Goal: Check status: Check status

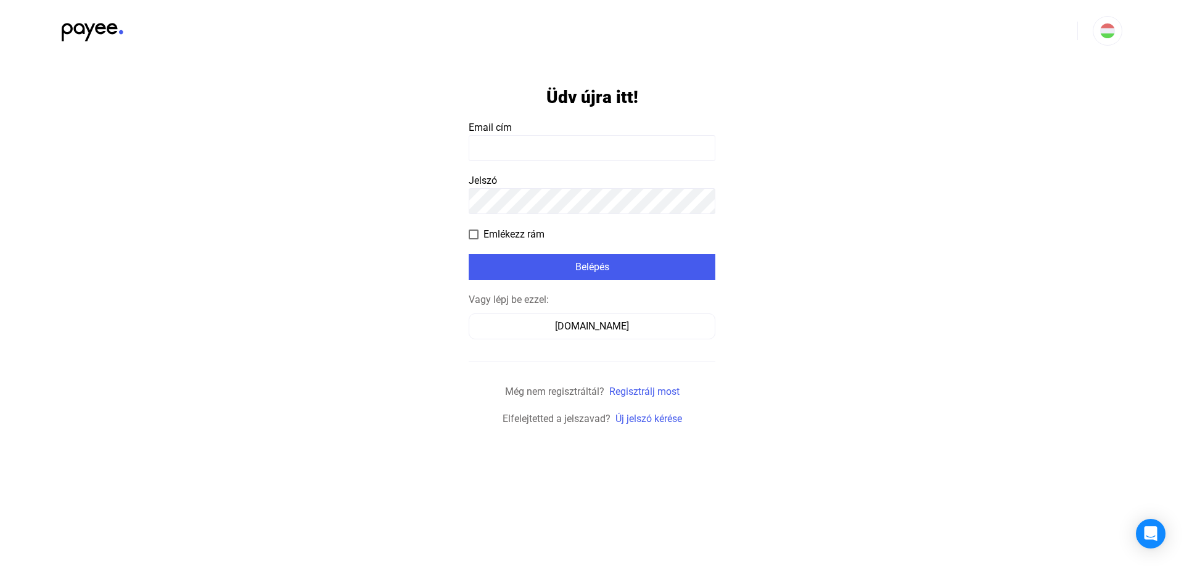
click at [567, 144] on input at bounding box center [592, 148] width 247 height 26
type input "**********"
click at [524, 236] on span "Emlékezz rám" at bounding box center [513, 234] width 61 height 15
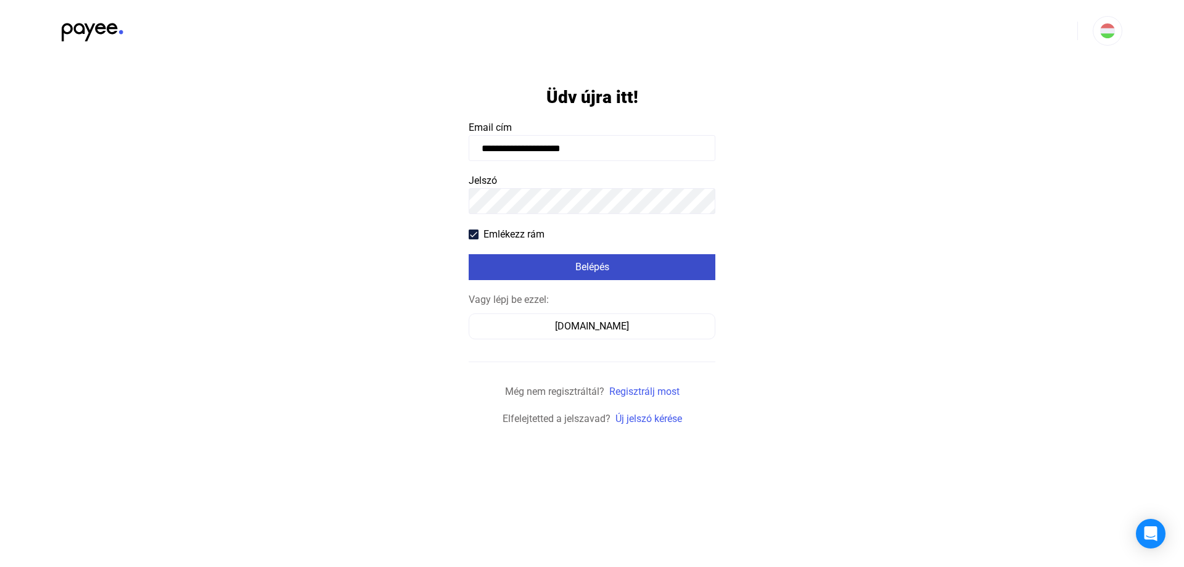
click at [603, 263] on div "Belépés" at bounding box center [591, 267] width 239 height 15
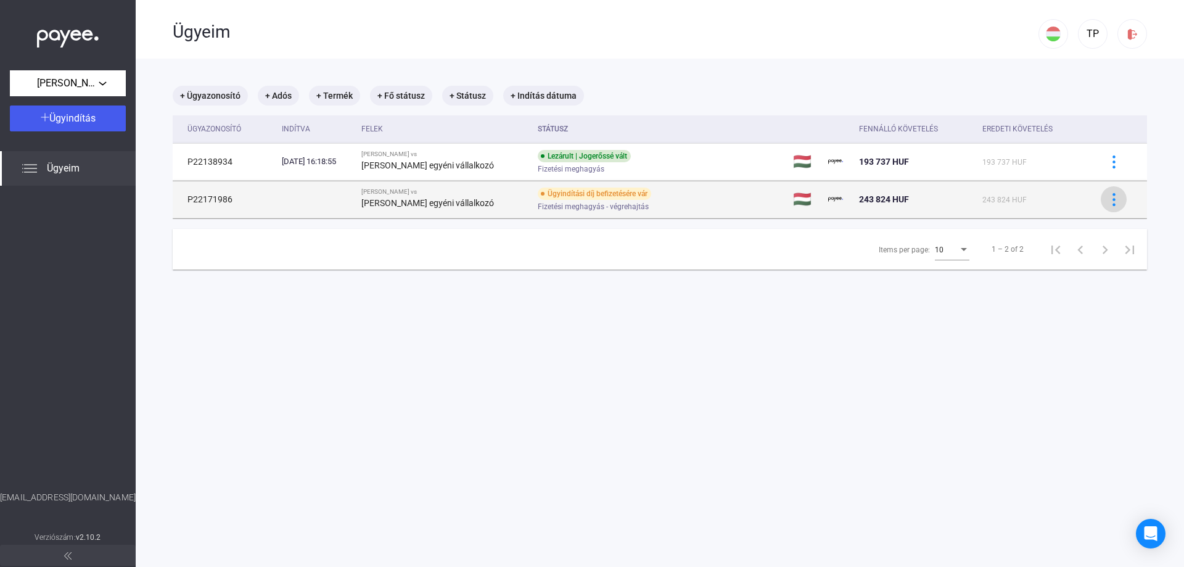
click at [1107, 204] on img at bounding box center [1113, 199] width 13 height 13
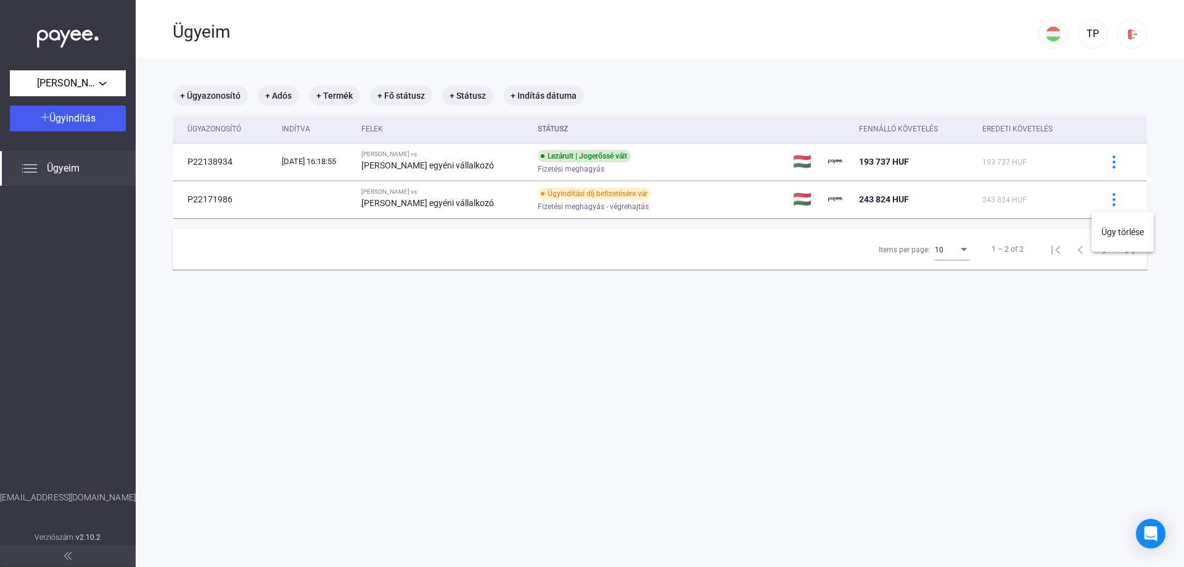
click at [1022, 202] on div at bounding box center [592, 283] width 1184 height 567
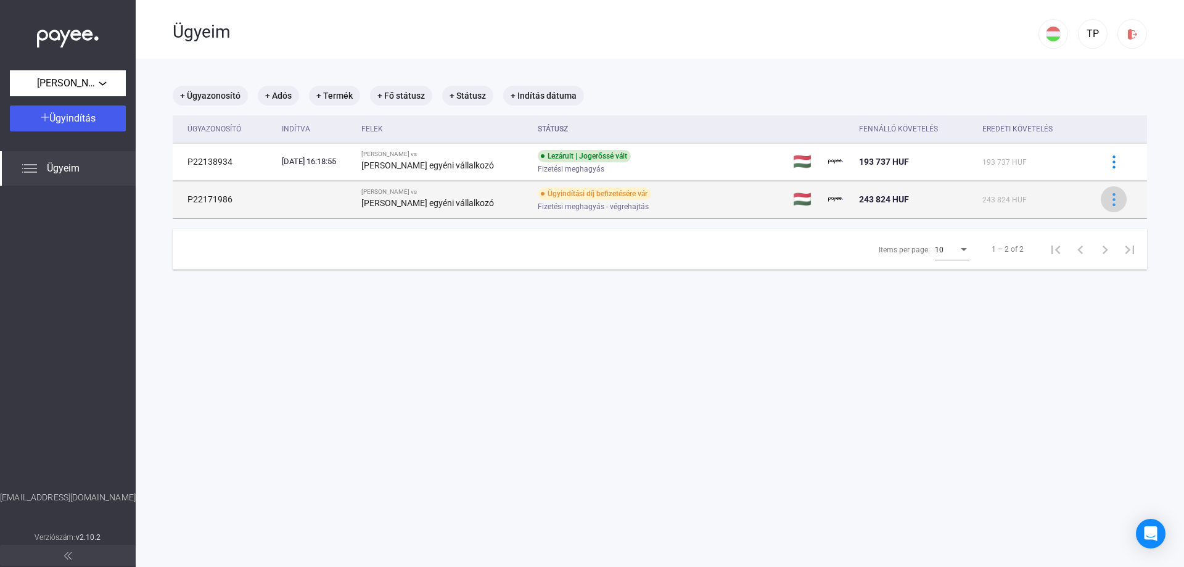
click at [1111, 195] on div at bounding box center [1113, 199] width 18 height 13
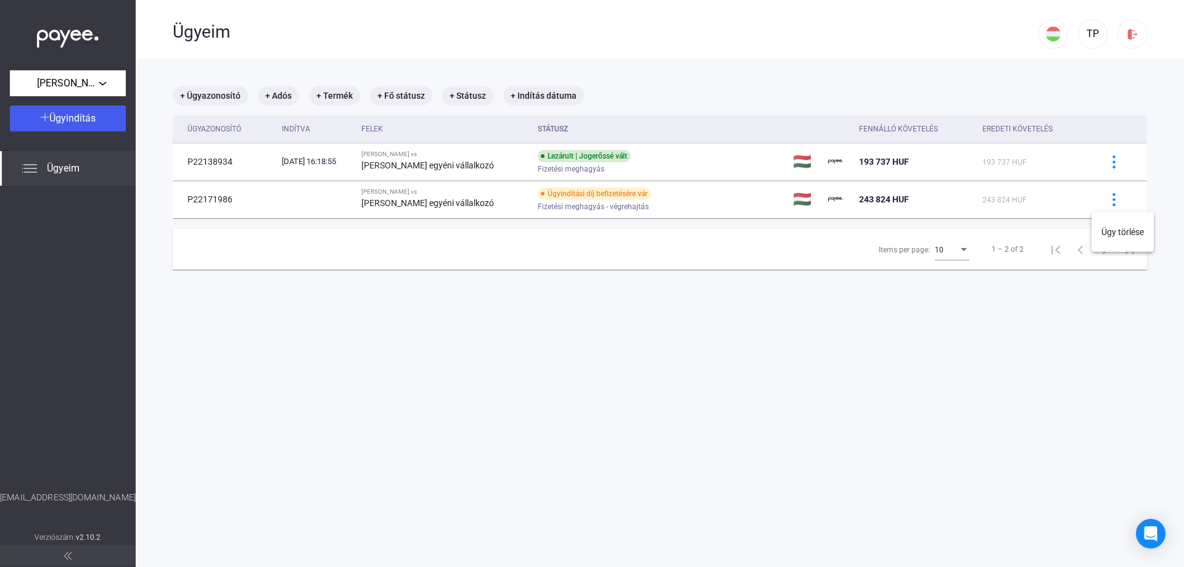
click at [1108, 164] on div at bounding box center [592, 283] width 1184 height 567
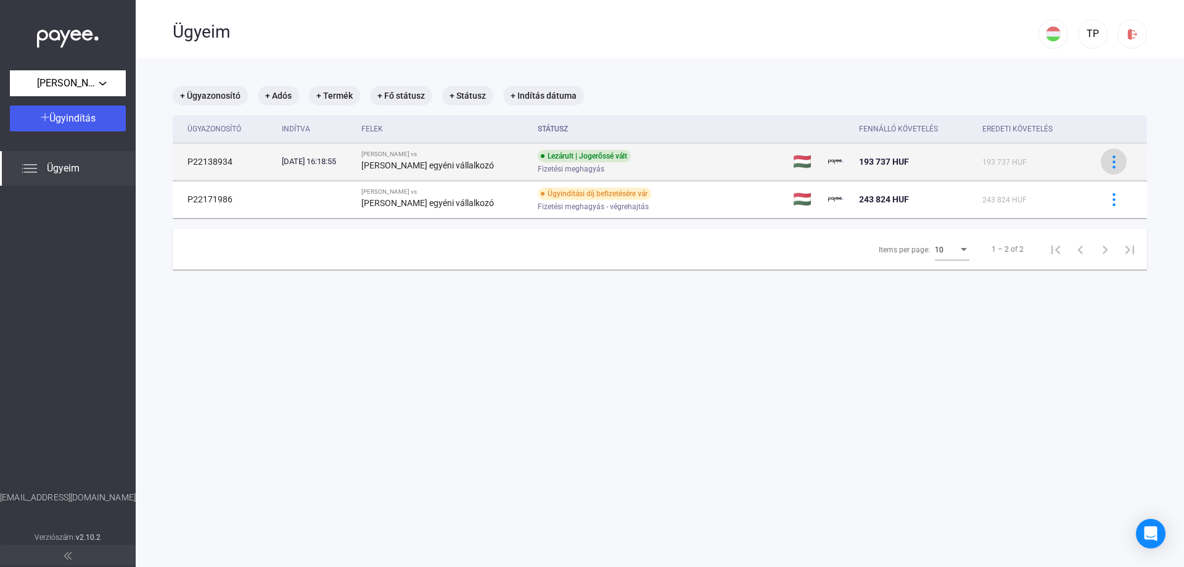
click at [1107, 162] on img at bounding box center [1113, 161] width 13 height 13
click at [1106, 162] on div at bounding box center [592, 283] width 1184 height 567
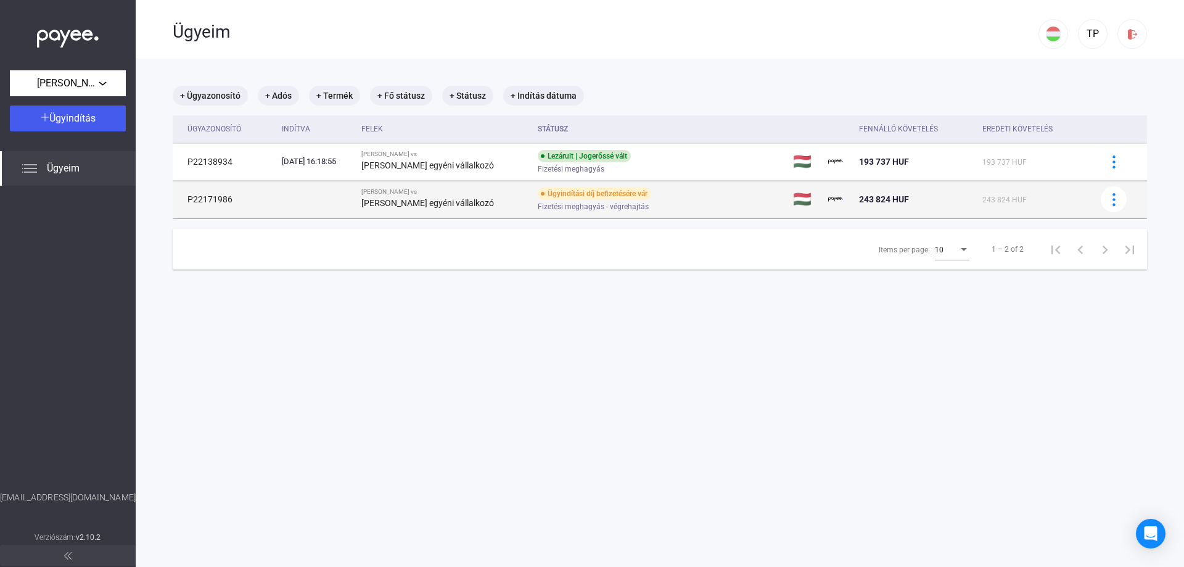
click at [625, 195] on div "Ügyindítási díj befizetésére vár" at bounding box center [594, 193] width 113 height 12
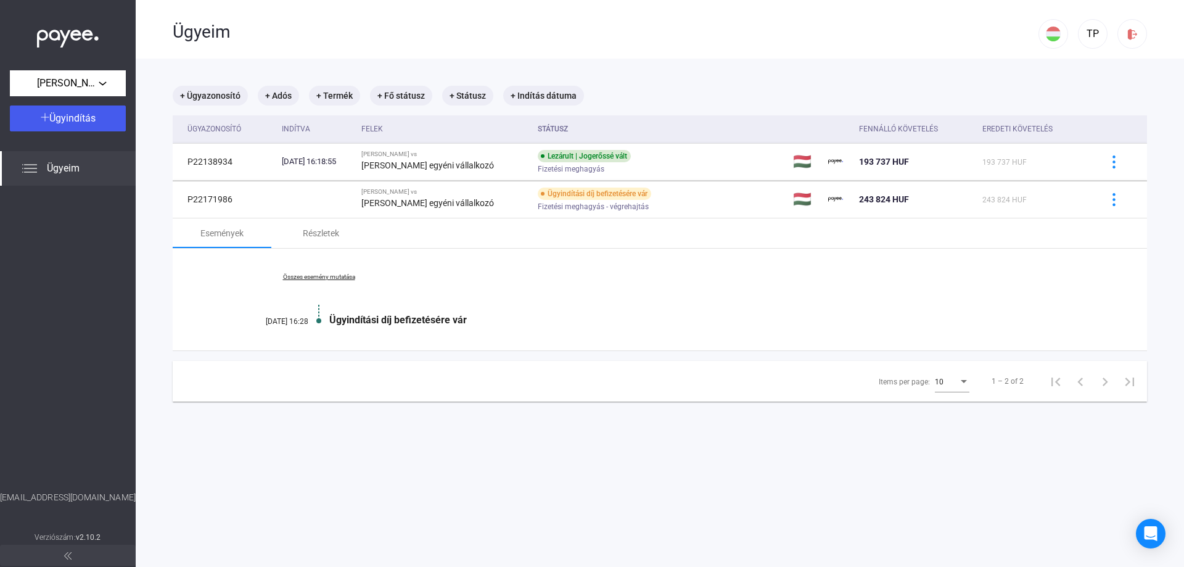
click at [397, 324] on div "Ügyindítási díj befizetésére vár" at bounding box center [707, 320] width 756 height 12
click at [67, 168] on span "Ügyeim" at bounding box center [63, 168] width 33 height 15
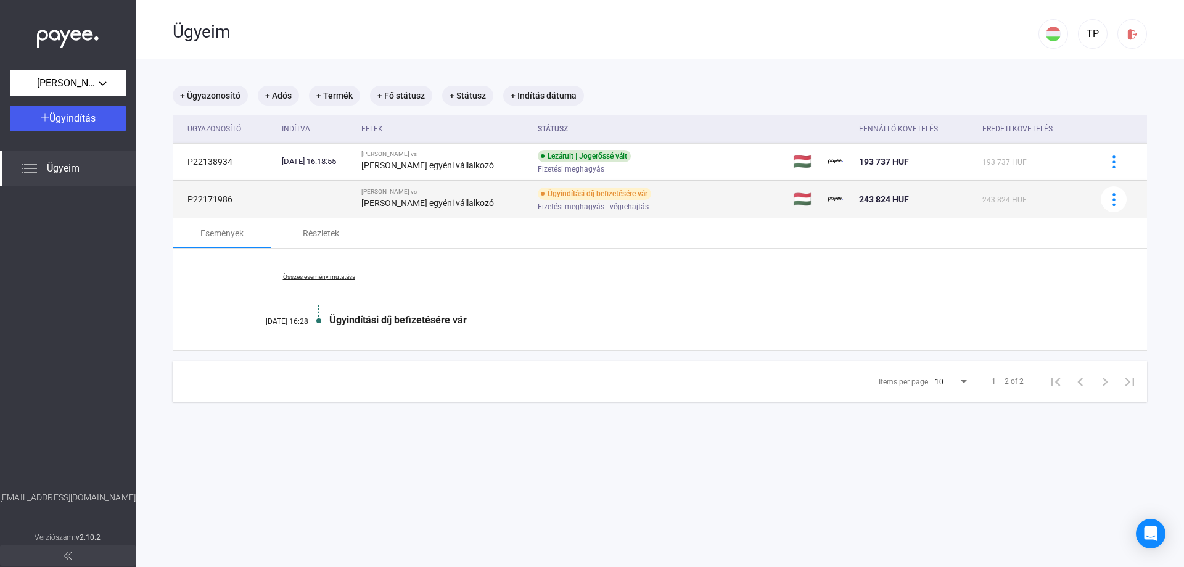
click at [204, 191] on td "P22171986" at bounding box center [225, 199] width 104 height 37
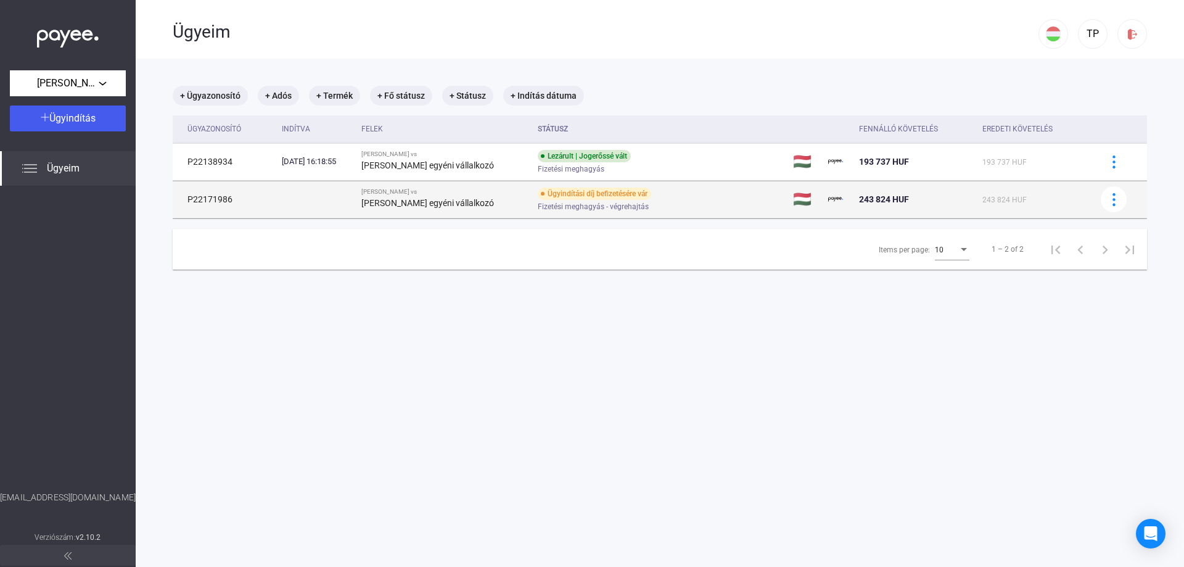
click at [209, 198] on td "P22171986" at bounding box center [225, 199] width 104 height 37
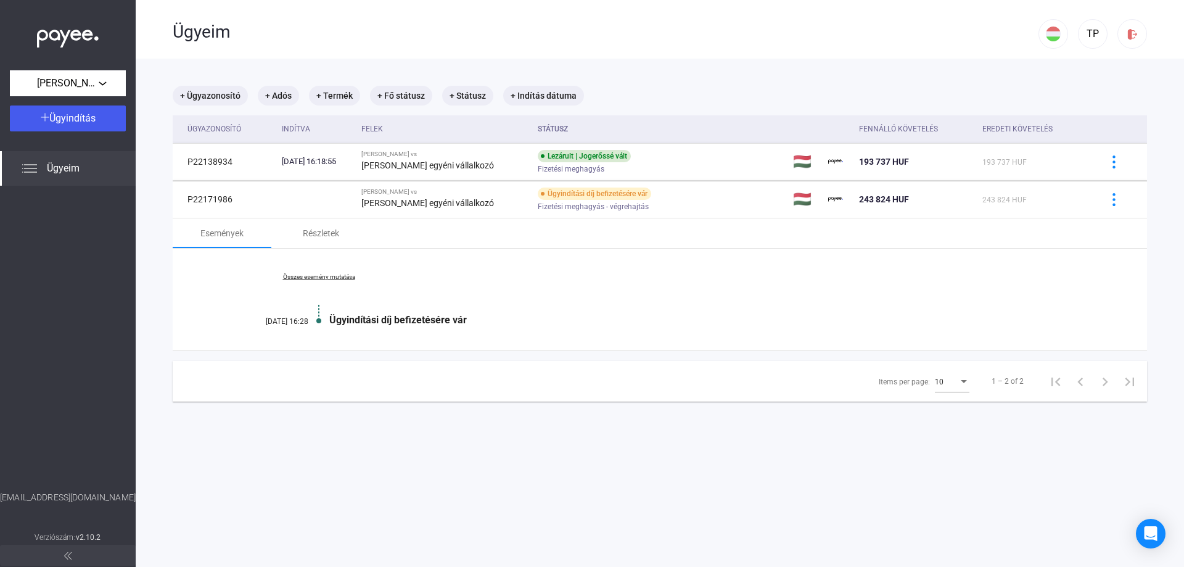
click at [332, 278] on link "Összes esemény mutatása" at bounding box center [318, 276] width 169 height 7
click at [281, 95] on mat-chip "+ Adós" at bounding box center [278, 96] width 41 height 20
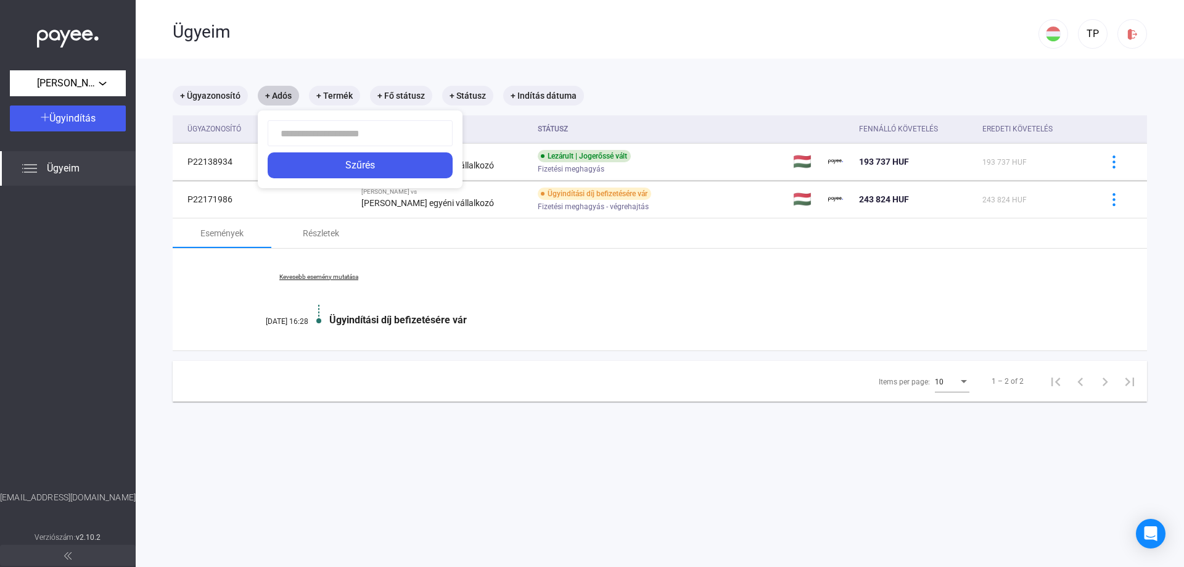
click at [281, 95] on div at bounding box center [592, 283] width 1184 height 567
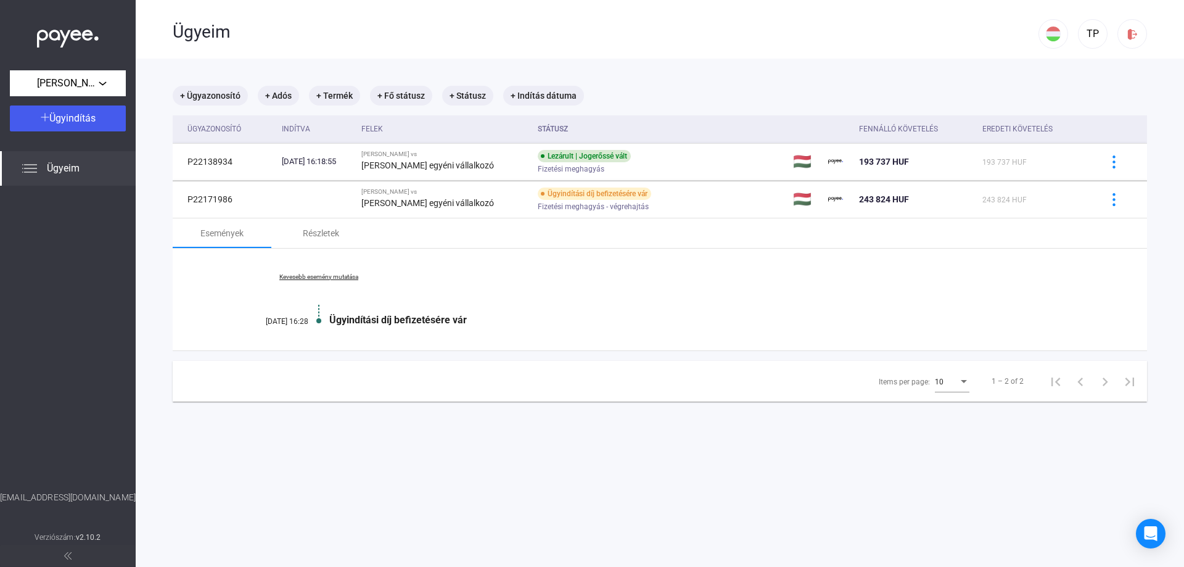
click at [71, 556] on img at bounding box center [67, 555] width 7 height 7
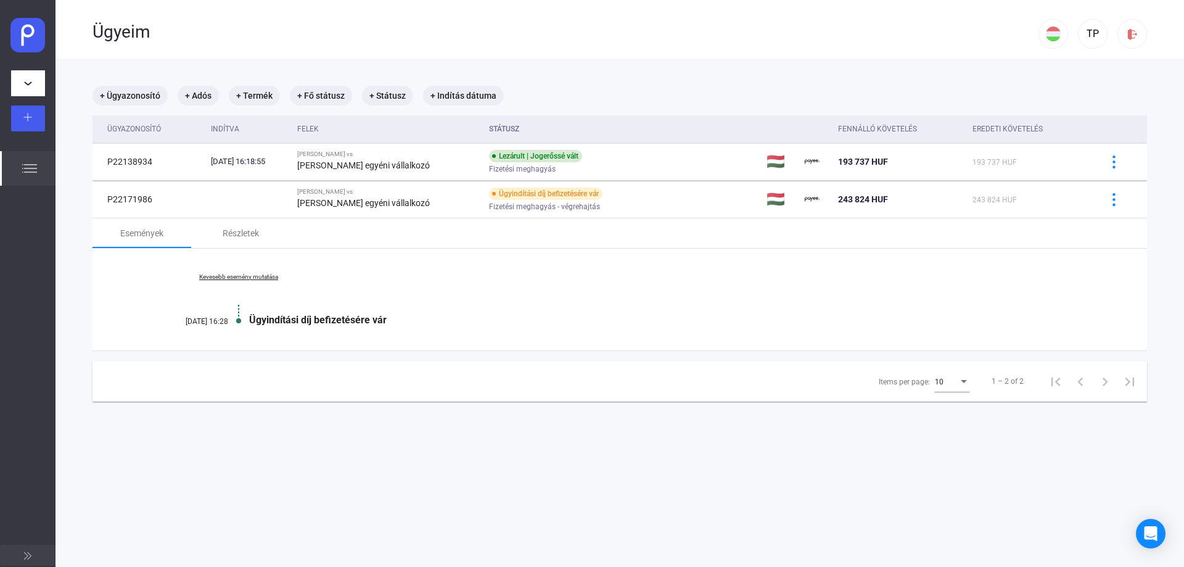
click at [37, 553] on button at bounding box center [27, 554] width 55 height 21
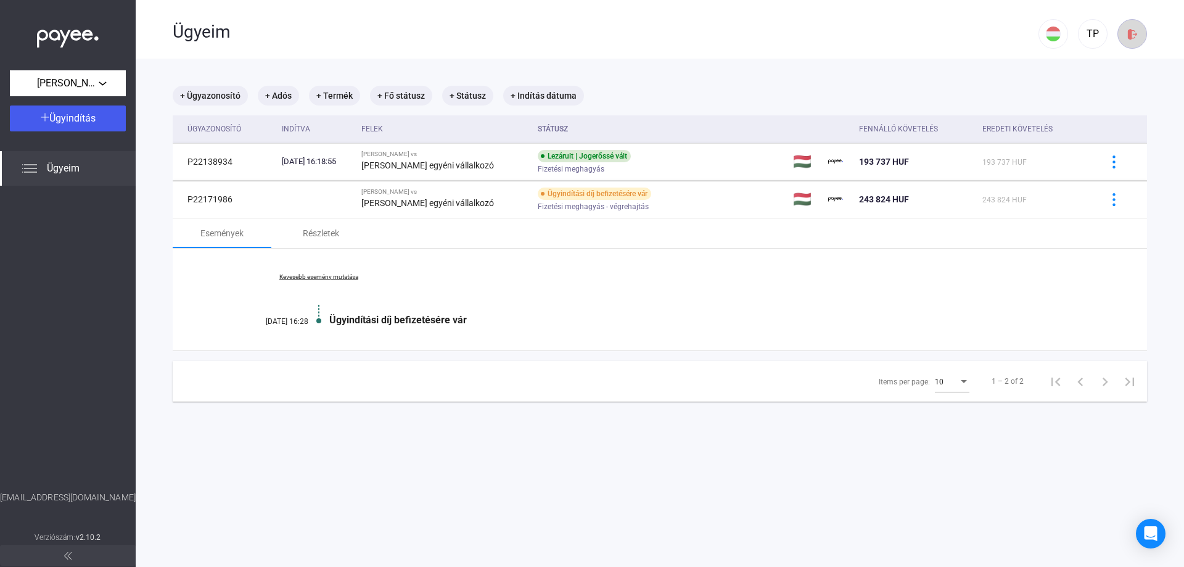
click at [1132, 31] on div at bounding box center [1132, 34] width 21 height 13
